Goal: Browse casually: Explore the website without a specific task or goal

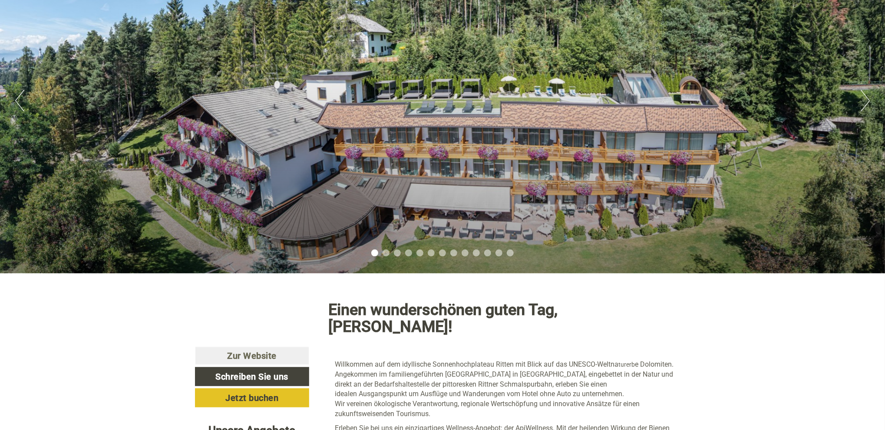
scroll to position [174, 0]
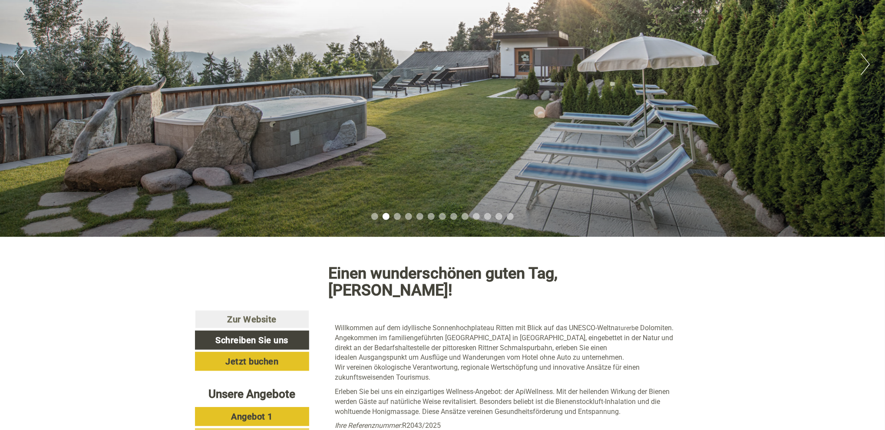
drag, startPoint x: 0, startPoint y: 0, endPoint x: 249, endPoint y: 256, distance: 356.7
click at [249, 256] on div at bounding box center [251, 280] width 127 height 60
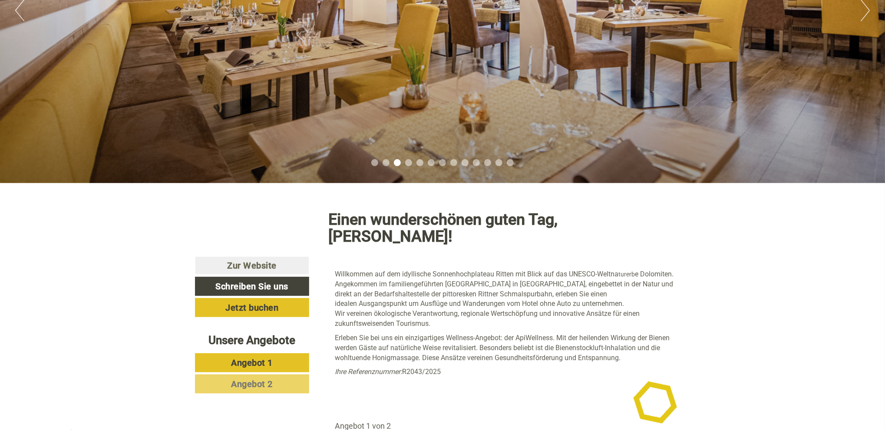
scroll to position [130, 0]
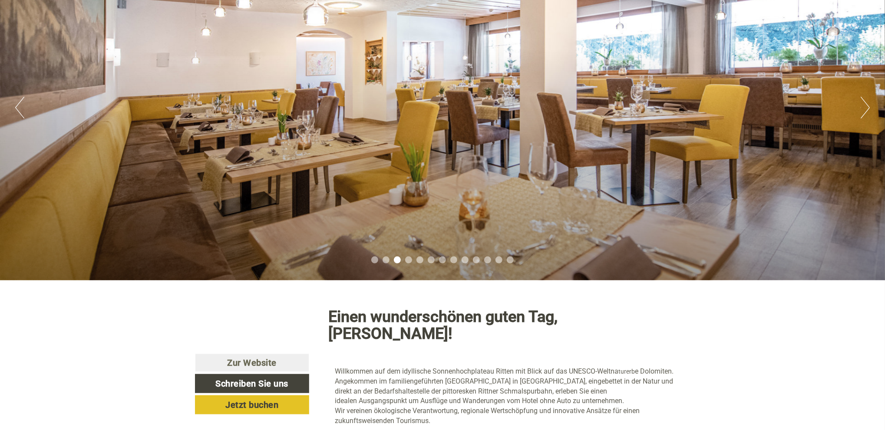
click at [860, 114] on div "Previous Next 1 2 3 4 5 6 7 8 9 10 11 12 13" at bounding box center [442, 108] width 885 height 346
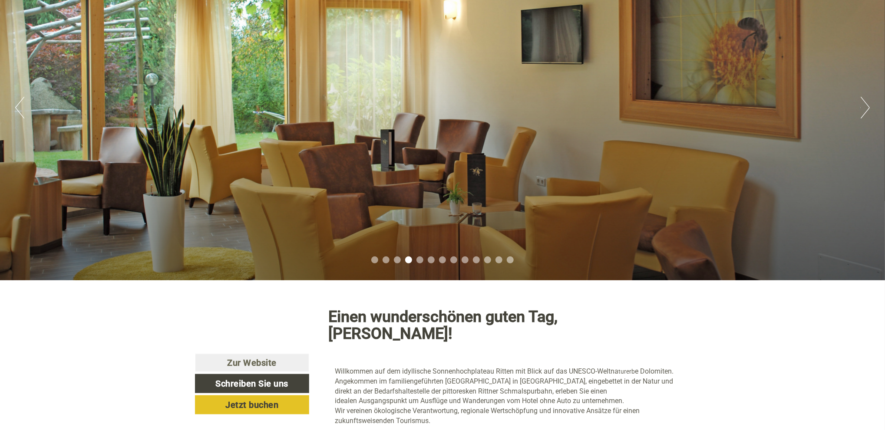
click at [866, 105] on button "Next" at bounding box center [864, 108] width 9 height 22
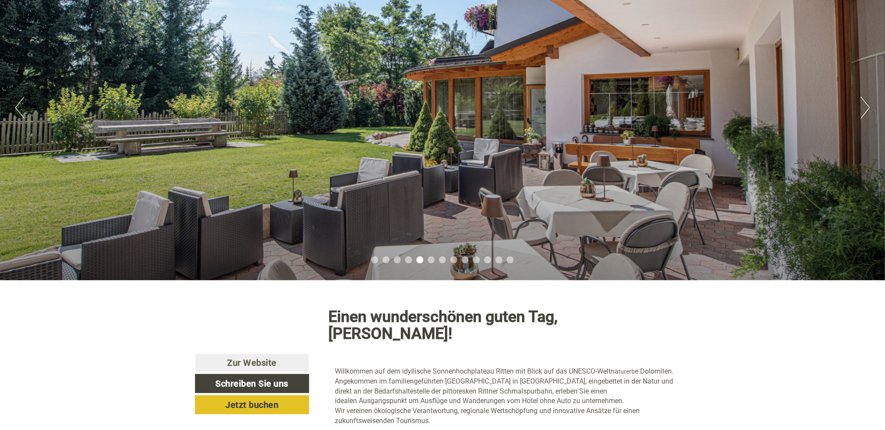
click at [866, 105] on button "Next" at bounding box center [864, 108] width 9 height 22
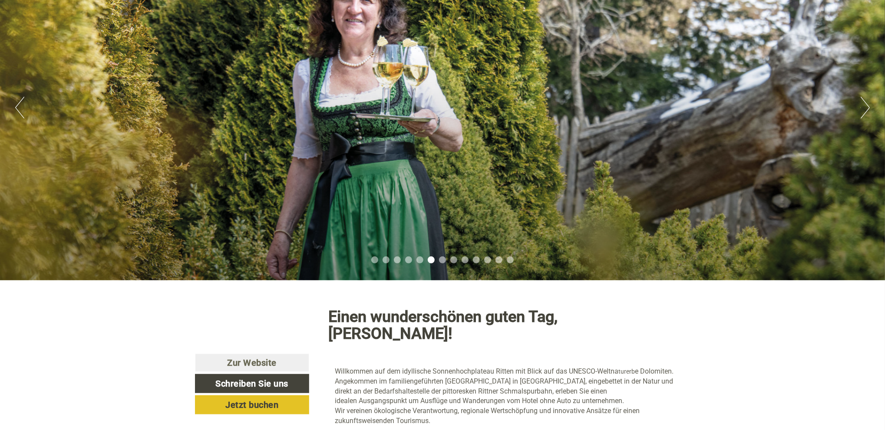
click at [866, 105] on button "Next" at bounding box center [864, 108] width 9 height 22
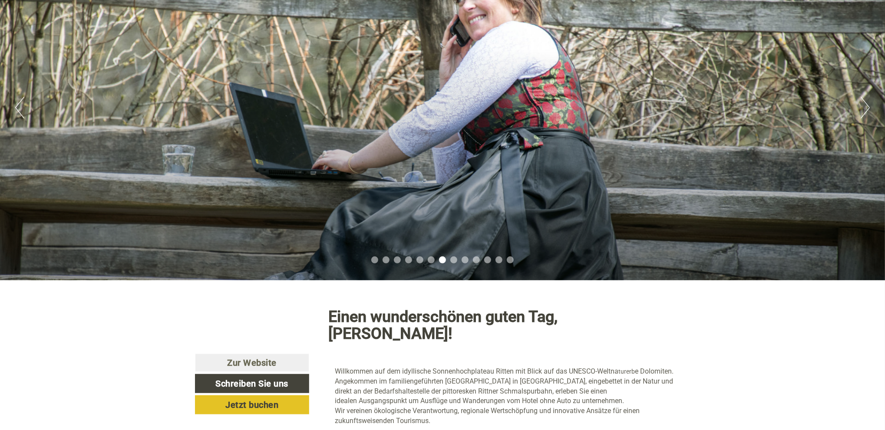
click at [866, 105] on button "Next" at bounding box center [864, 108] width 9 height 22
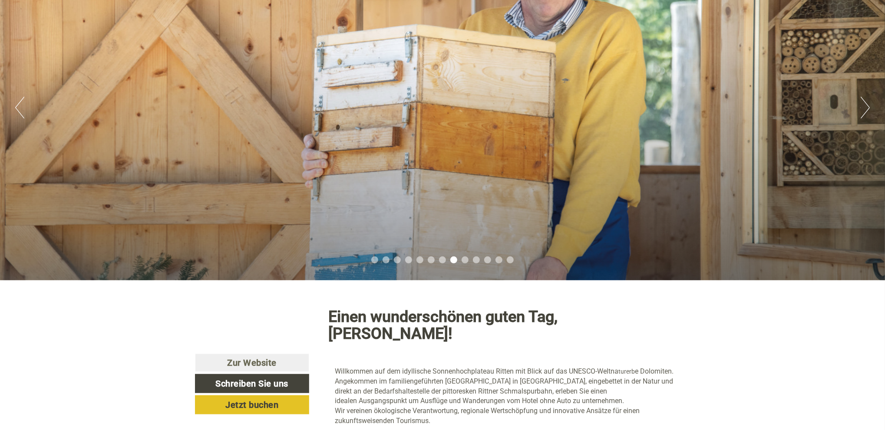
click at [866, 105] on button "Next" at bounding box center [864, 108] width 9 height 22
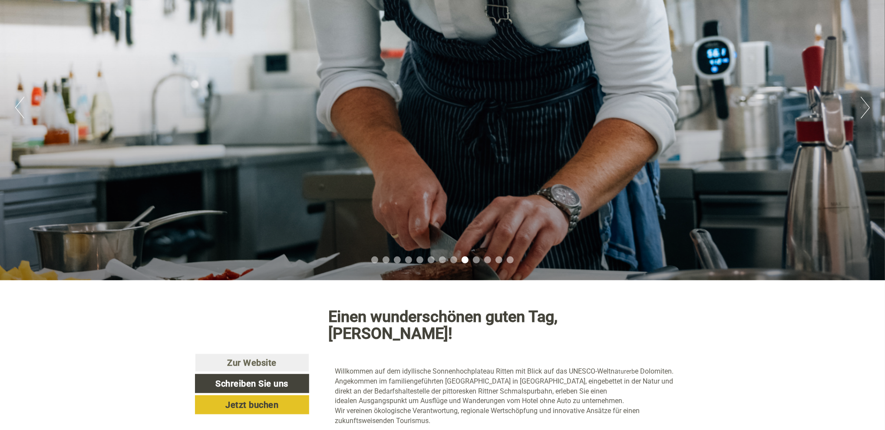
click at [866, 105] on button "Next" at bounding box center [864, 108] width 9 height 22
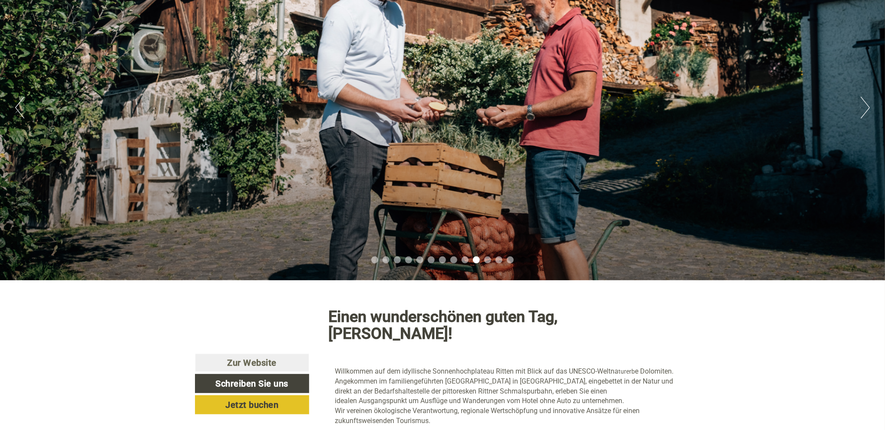
click at [866, 105] on button "Next" at bounding box center [864, 108] width 9 height 22
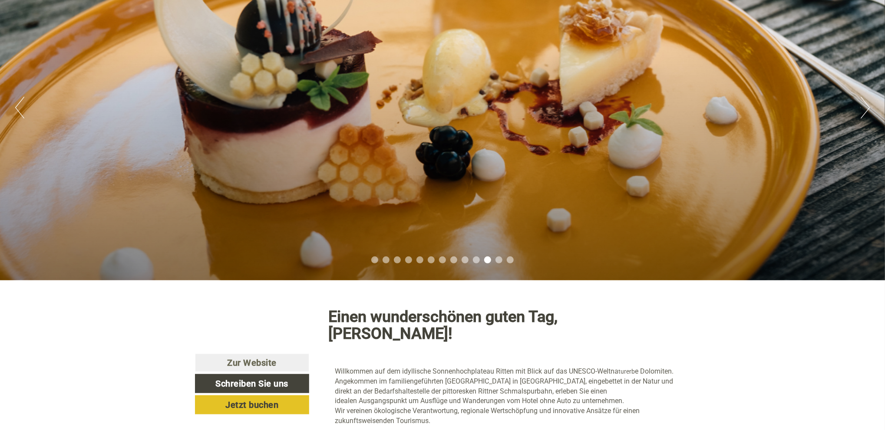
click at [866, 105] on button "Next" at bounding box center [864, 108] width 9 height 22
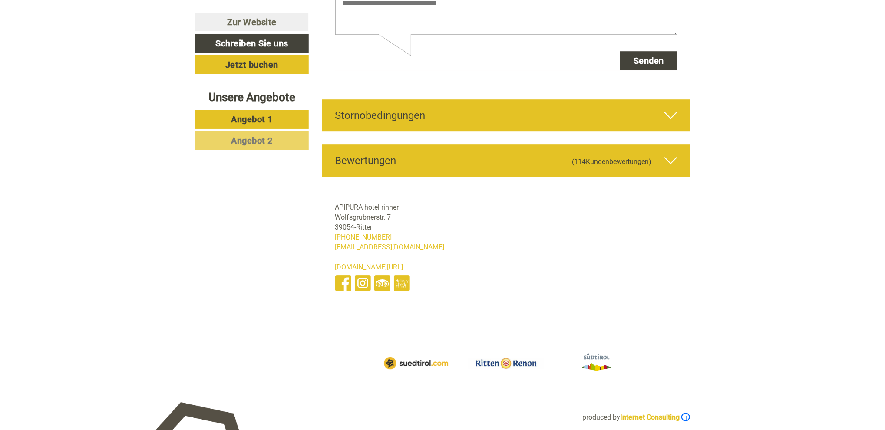
scroll to position [3907, 0]
